Goal: Communication & Community: Ask a question

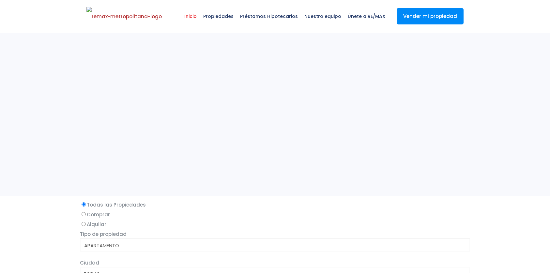
select select
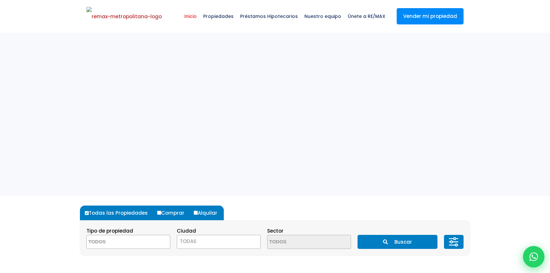
click at [534, 259] on icon at bounding box center [533, 257] width 8 height 8
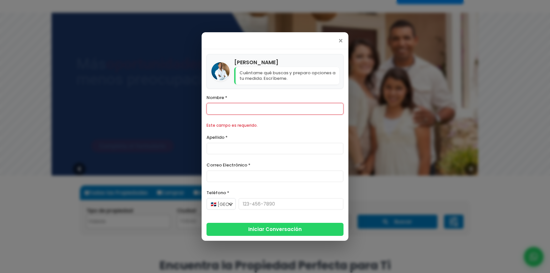
click at [244, 121] on form "Nombre * Este campo es requerido. Apellido * Correo Electrónico * Teléfono * 🇩🇴…" at bounding box center [274, 165] width 137 height 143
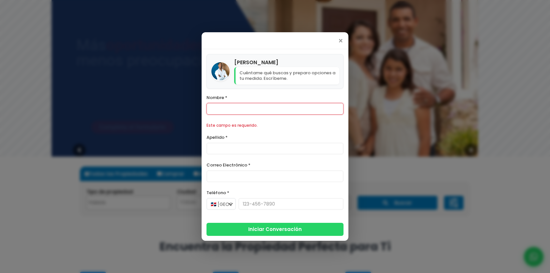
scroll to position [70, 0]
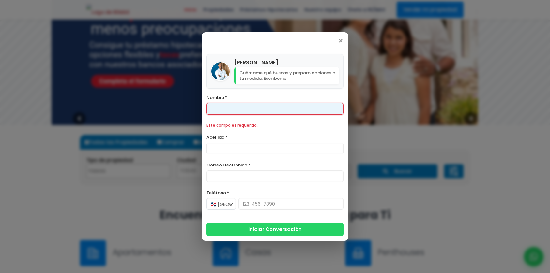
click at [242, 114] on input "Nombre *" at bounding box center [274, 109] width 137 height 12
type input "[PERSON_NAME]"
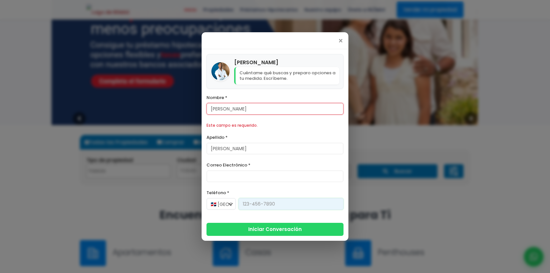
type input "[PHONE_NUMBER]"
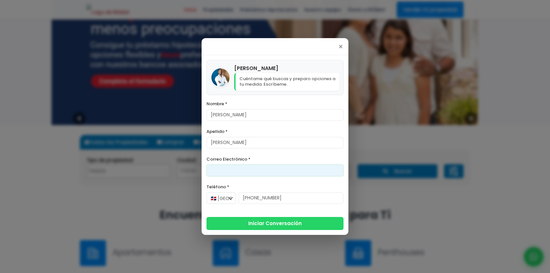
click at [225, 174] on input "Correo Electrónico *" at bounding box center [274, 171] width 137 height 12
click at [227, 170] on input "[PERSON_NAME][EMAIL_ADDRESS][DOMAIN_NAME]" at bounding box center [274, 171] width 137 height 12
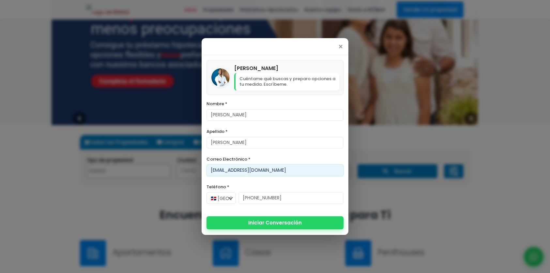
type input "[EMAIL_ADDRESS][DOMAIN_NAME]"
click at [257, 225] on button "Iniciar Conversación" at bounding box center [274, 223] width 137 height 13
